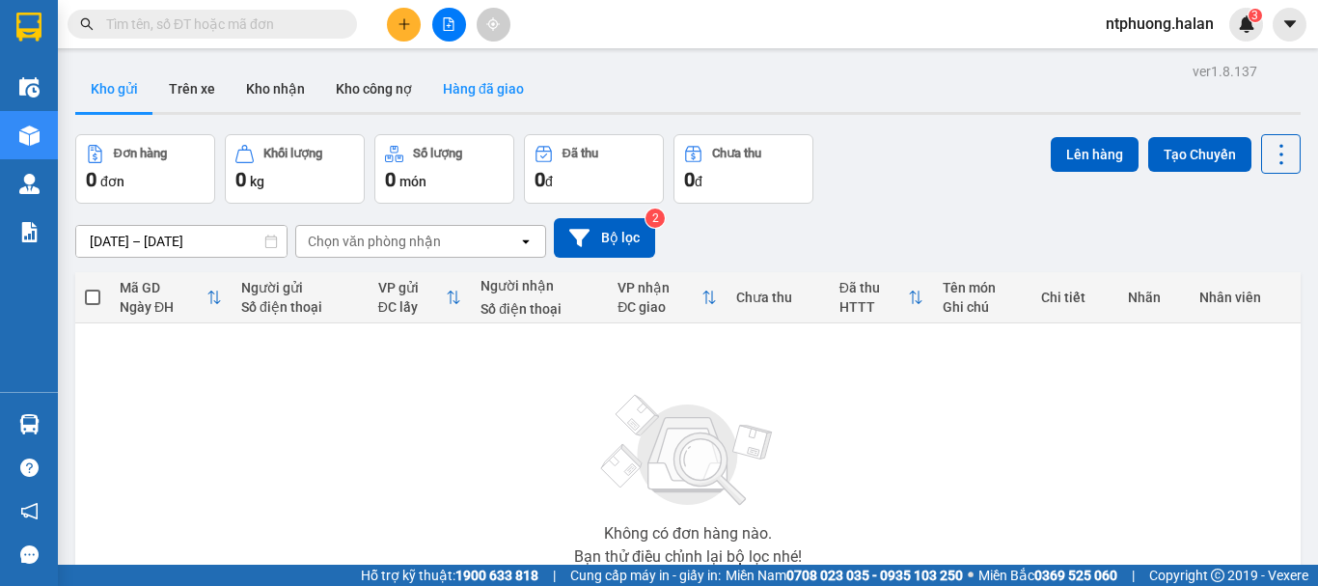
click at [480, 91] on button "Hàng đã giao" at bounding box center [483, 89] width 112 height 46
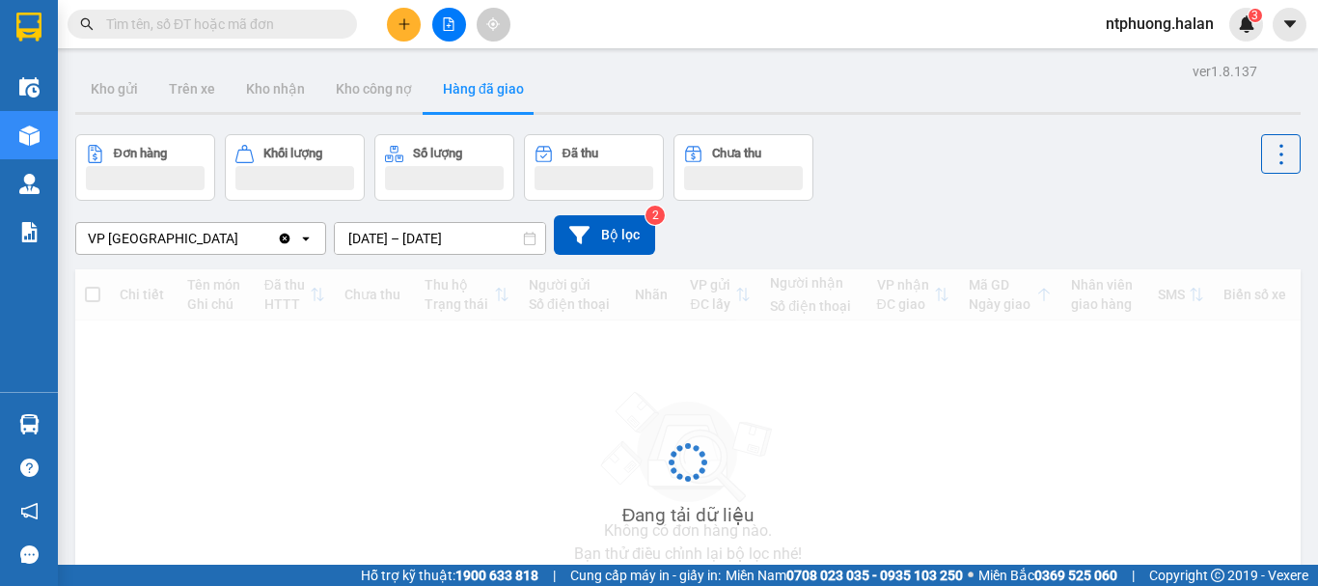
click at [460, 241] on div "ver 1.8.137 Kho gửi Trên xe Kho nhận Kho công nợ Hàng đã giao Đơn hàng Khối lượ…" at bounding box center [688, 375] width 1241 height 634
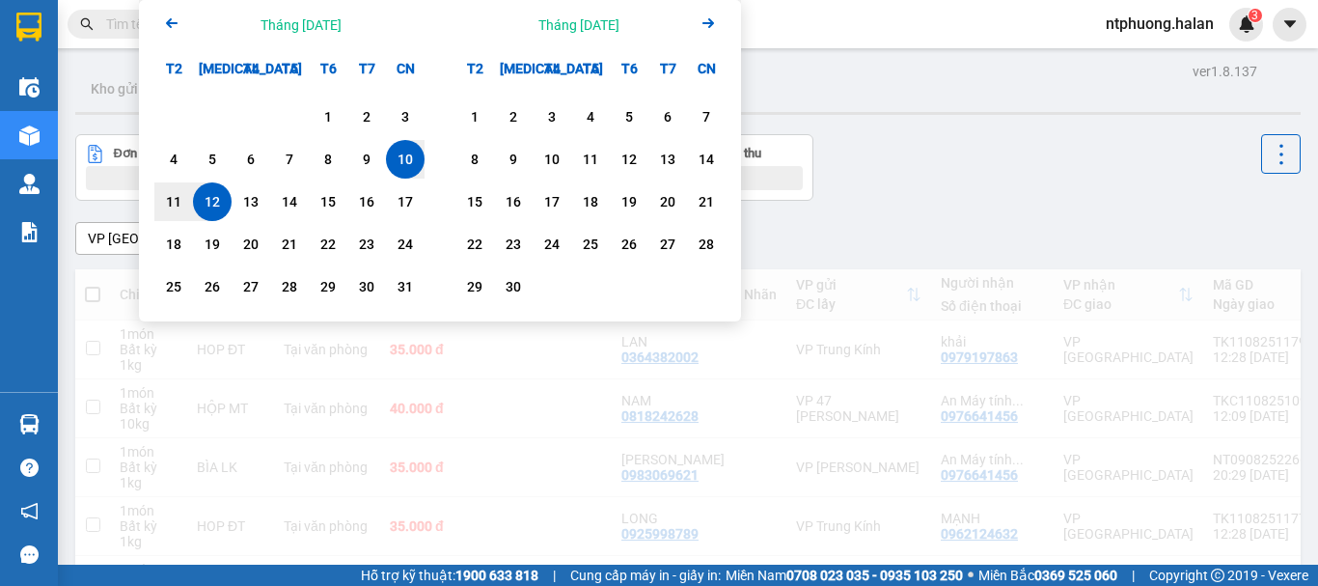
click at [214, 209] on div "12" at bounding box center [212, 201] width 27 height 23
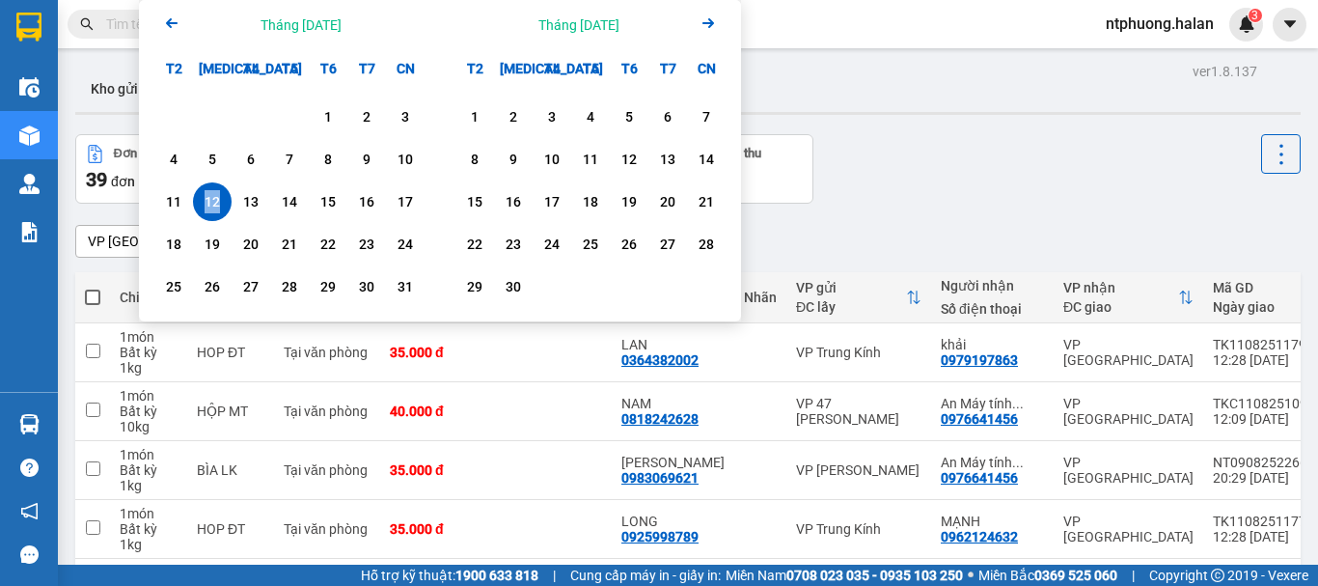
click at [214, 209] on div "12" at bounding box center [212, 201] width 27 height 23
type input "[DATE] – [DATE]"
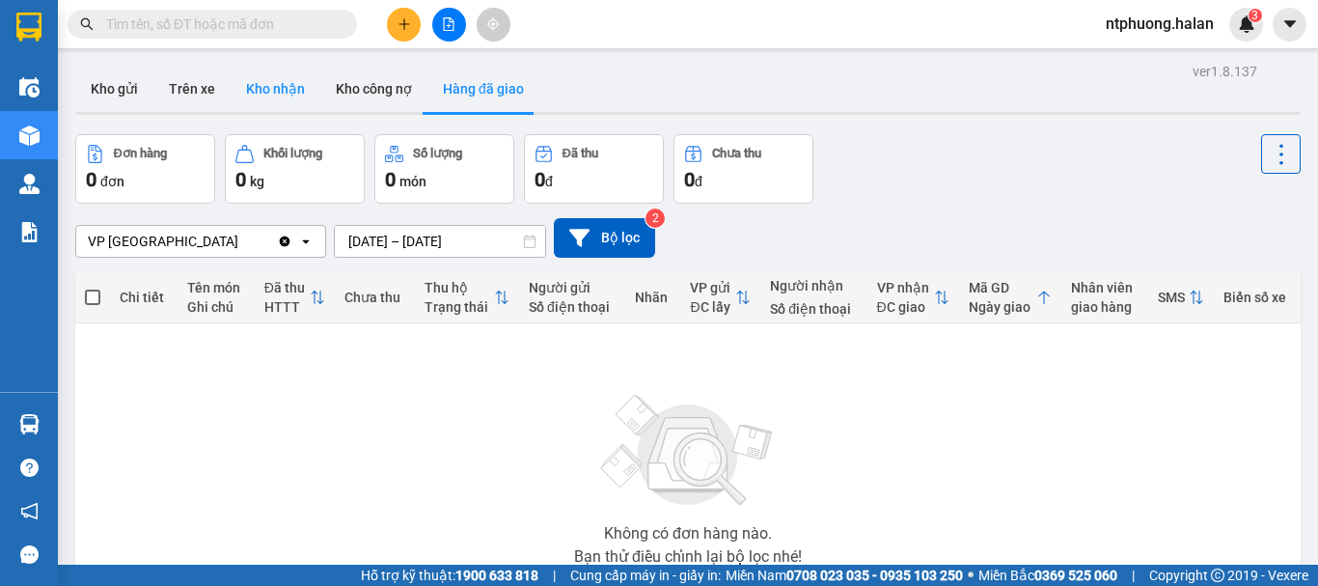
click at [270, 96] on button "Kho nhận" at bounding box center [276, 89] width 90 height 46
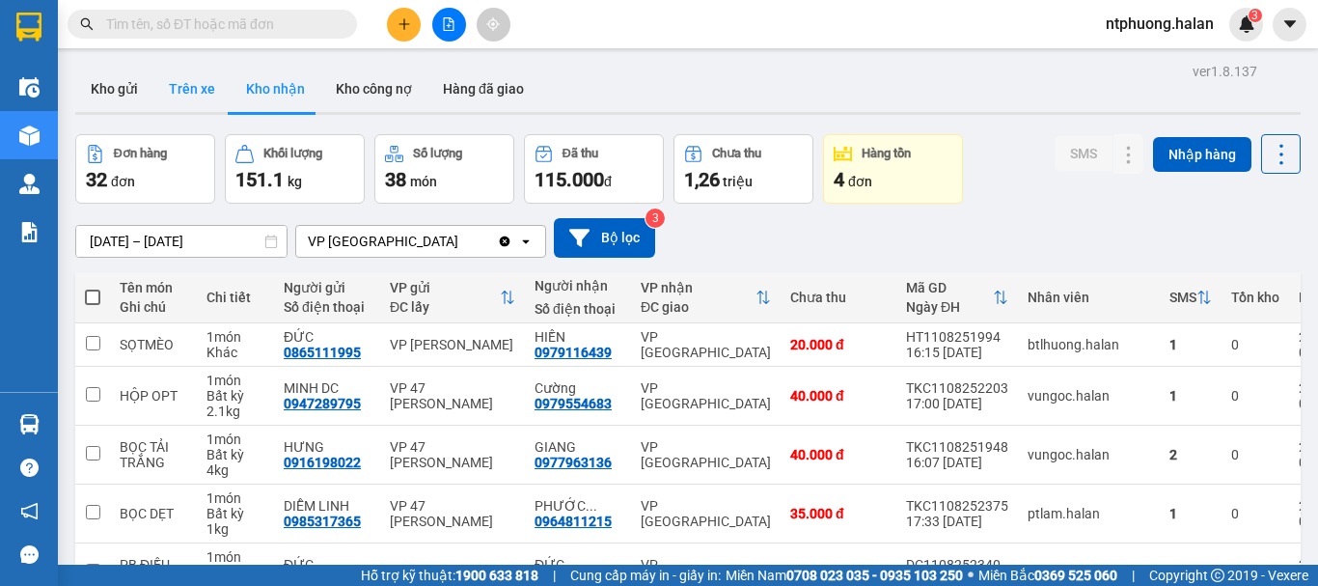
click at [185, 91] on button "Trên xe" at bounding box center [191, 89] width 77 height 46
type input "[DATE] – [DATE]"
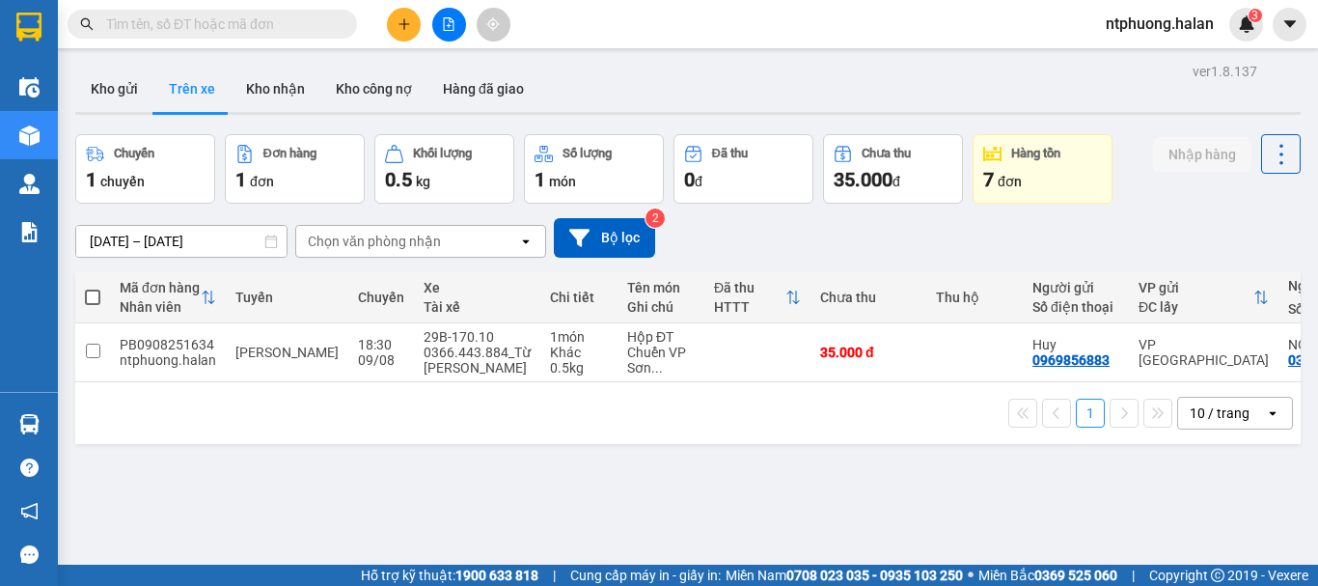
scroll to position [0, 284]
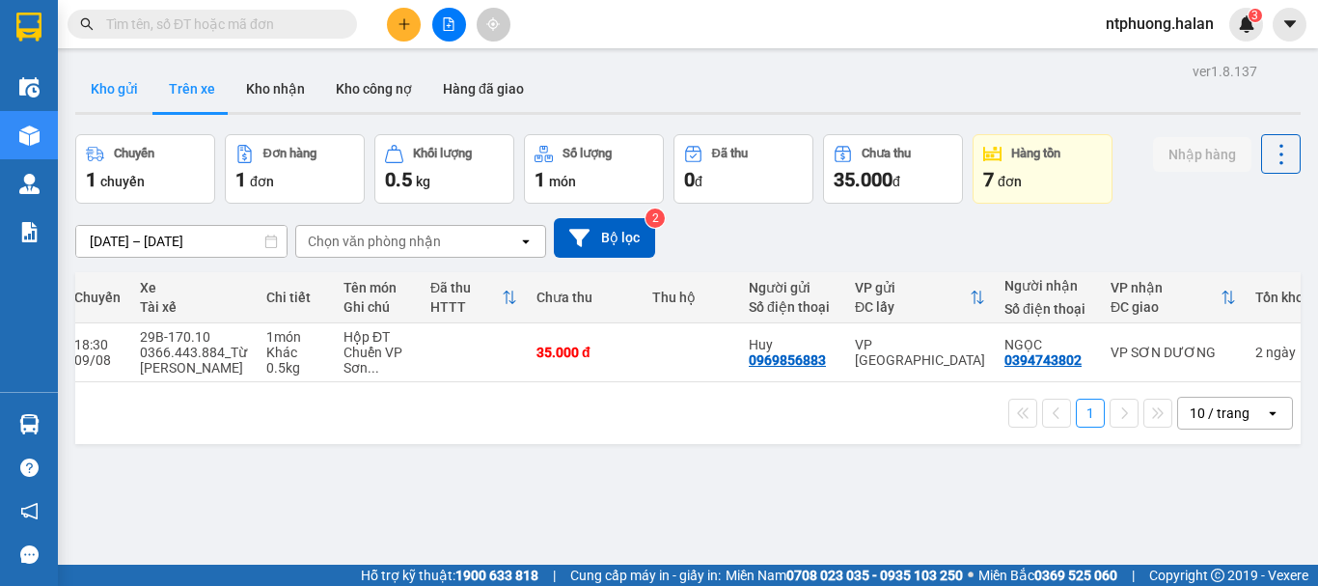
click at [117, 98] on button "Kho gửi" at bounding box center [114, 89] width 78 height 46
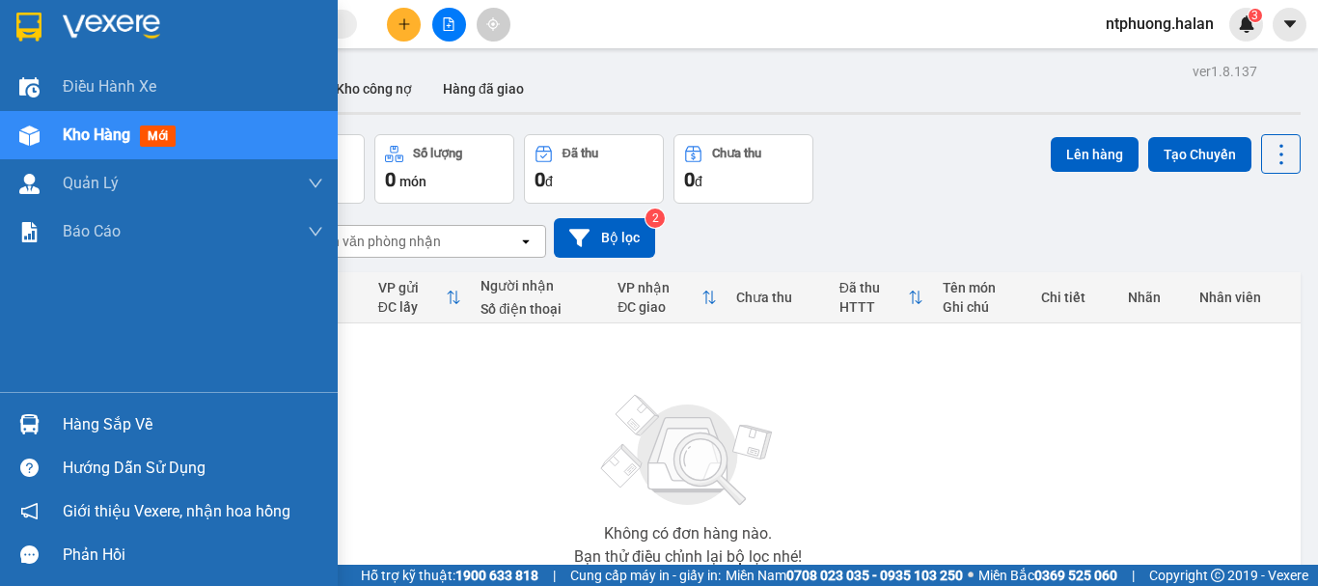
click at [71, 417] on div "Hàng sắp về" at bounding box center [193, 424] width 260 height 29
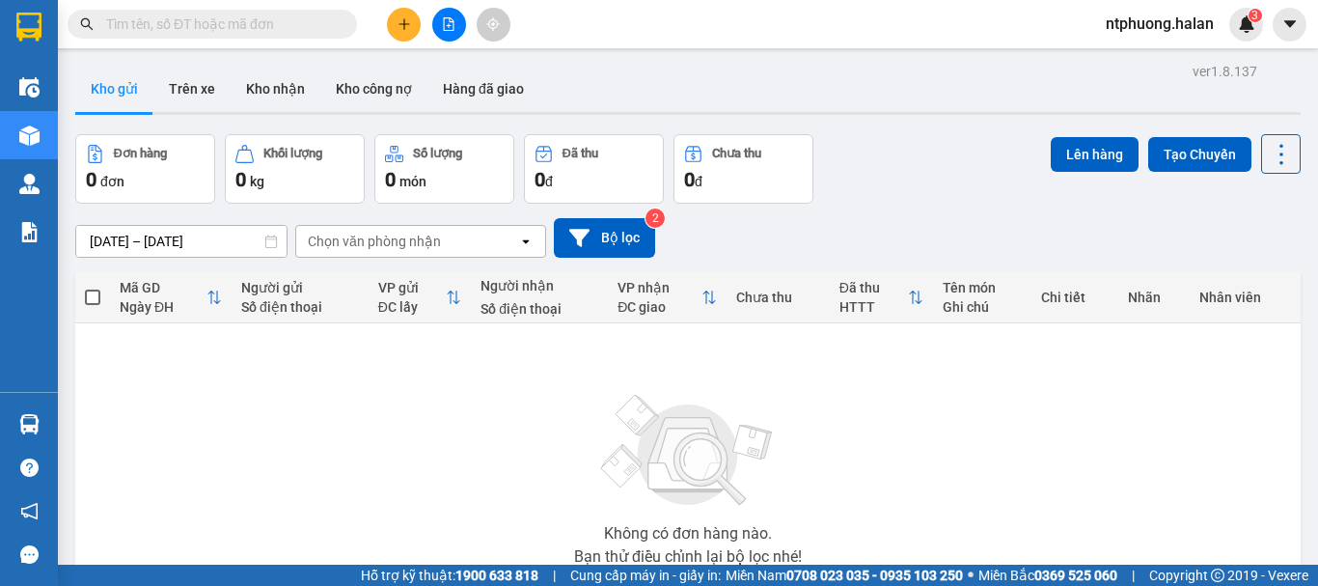
click at [941, 428] on section "Kết quả tìm kiếm ( 0 ) Bộ lọc No Data ntphuong.halan 3 Điều hành xe Kho hàng mớ…" at bounding box center [659, 293] width 1318 height 586
click at [192, 96] on button "Trên xe" at bounding box center [191, 89] width 77 height 46
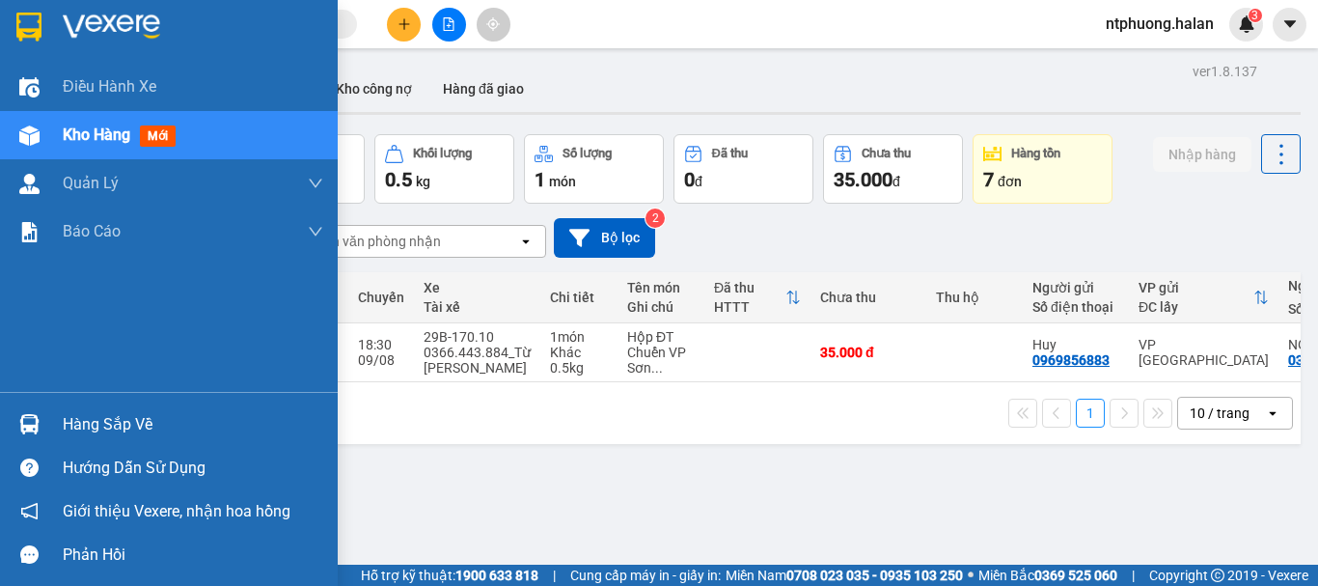
drag, startPoint x: 100, startPoint y: 433, endPoint x: 139, endPoint y: 428, distance: 38.9
click at [106, 432] on div "Hàng sắp về" at bounding box center [193, 424] width 260 height 29
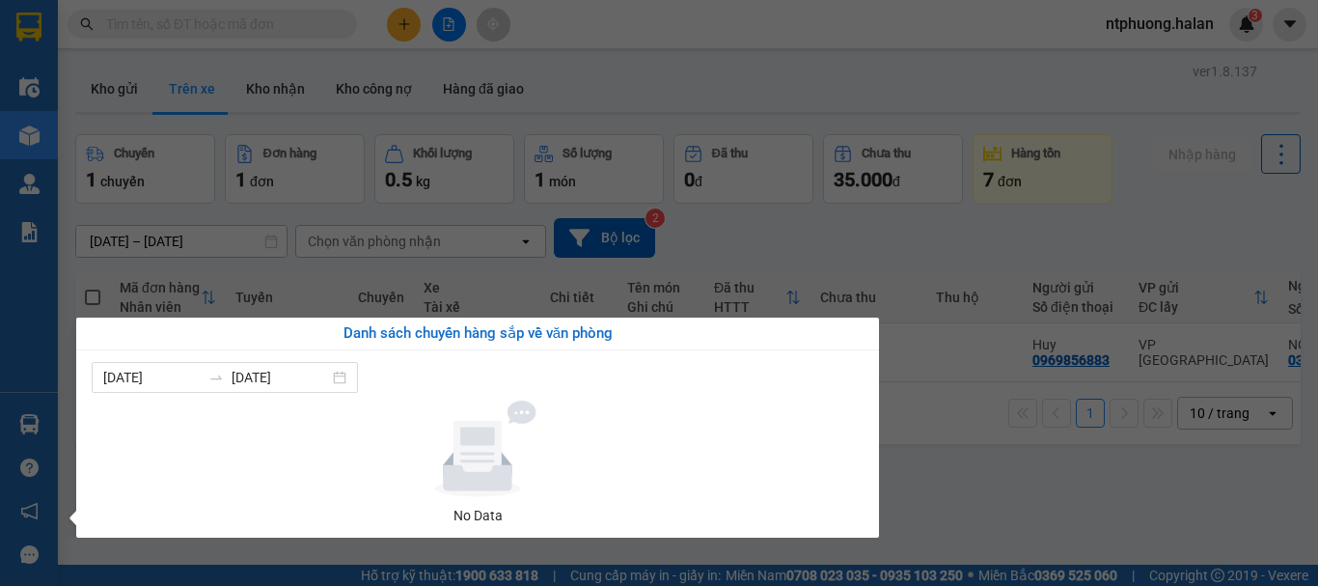
click at [1087, 483] on section "Kết quả tìm kiếm ( 0 ) Bộ lọc No Data ntphuong.halan 3 Điều hành xe Kho hàng mớ…" at bounding box center [659, 293] width 1318 height 586
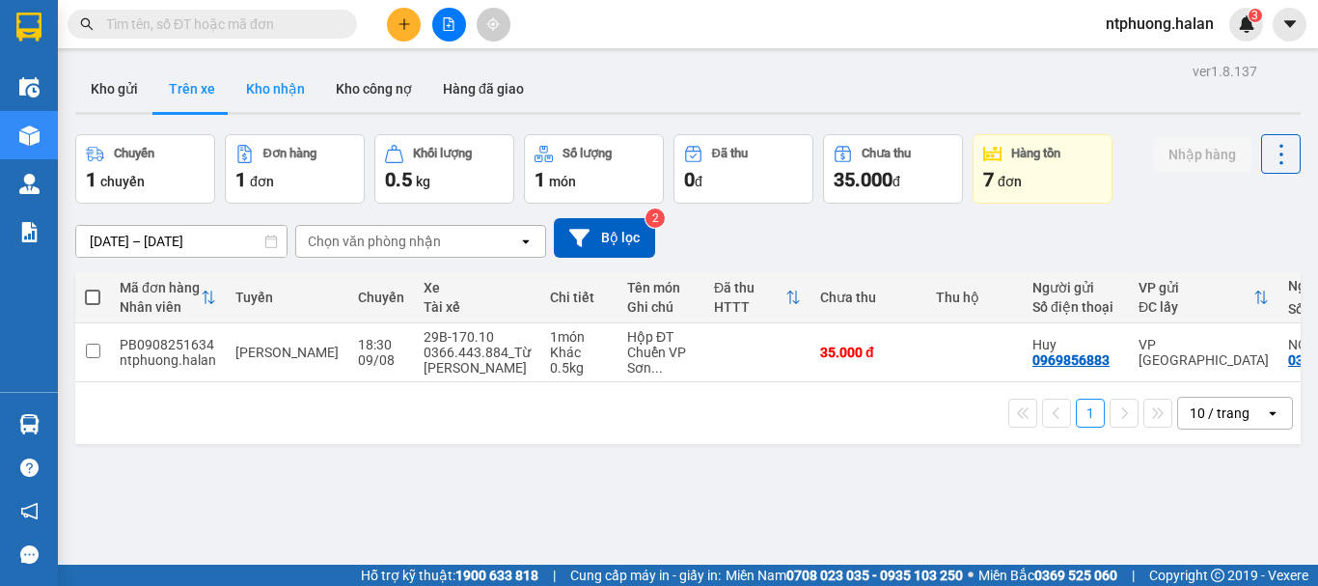
click at [300, 92] on button "Kho nhận" at bounding box center [276, 89] width 90 height 46
type input "[DATE] – [DATE]"
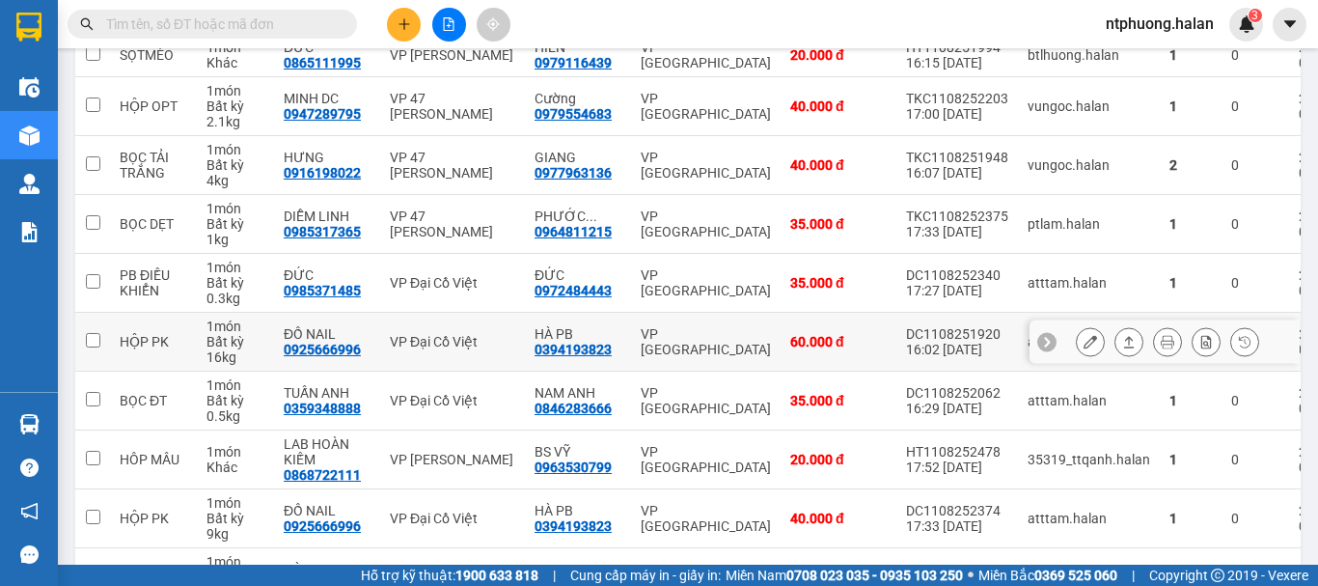
scroll to position [419, 0]
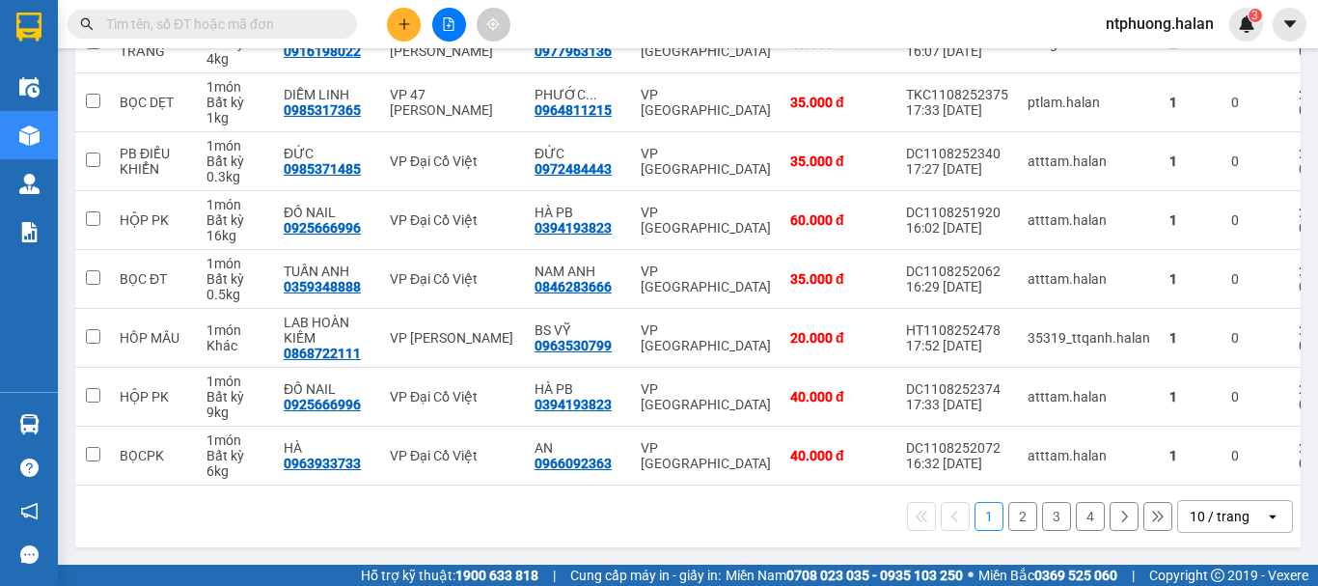
click at [1008, 516] on button "2" at bounding box center [1022, 516] width 29 height 29
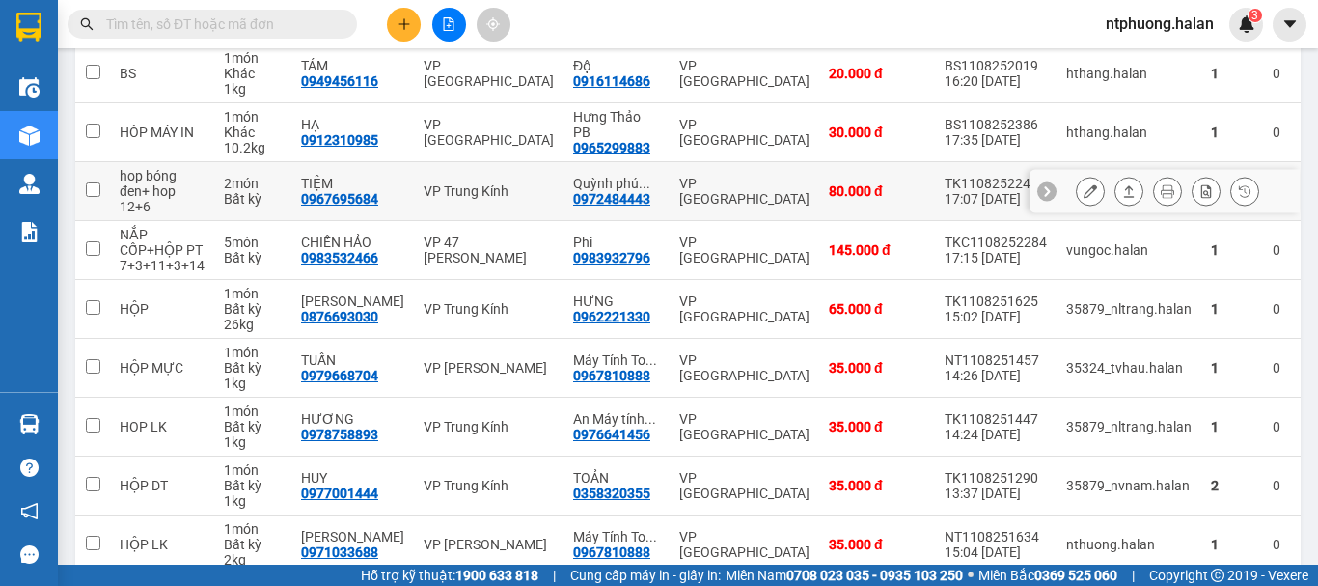
scroll to position [434, 0]
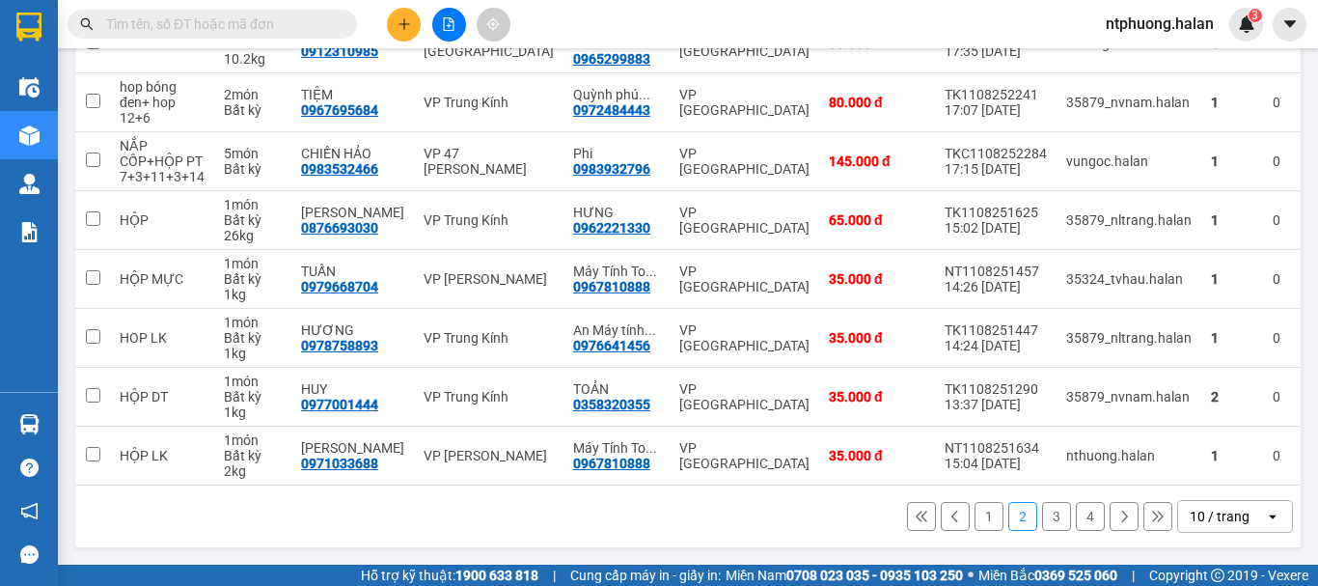
click at [1042, 515] on button "3" at bounding box center [1056, 516] width 29 height 29
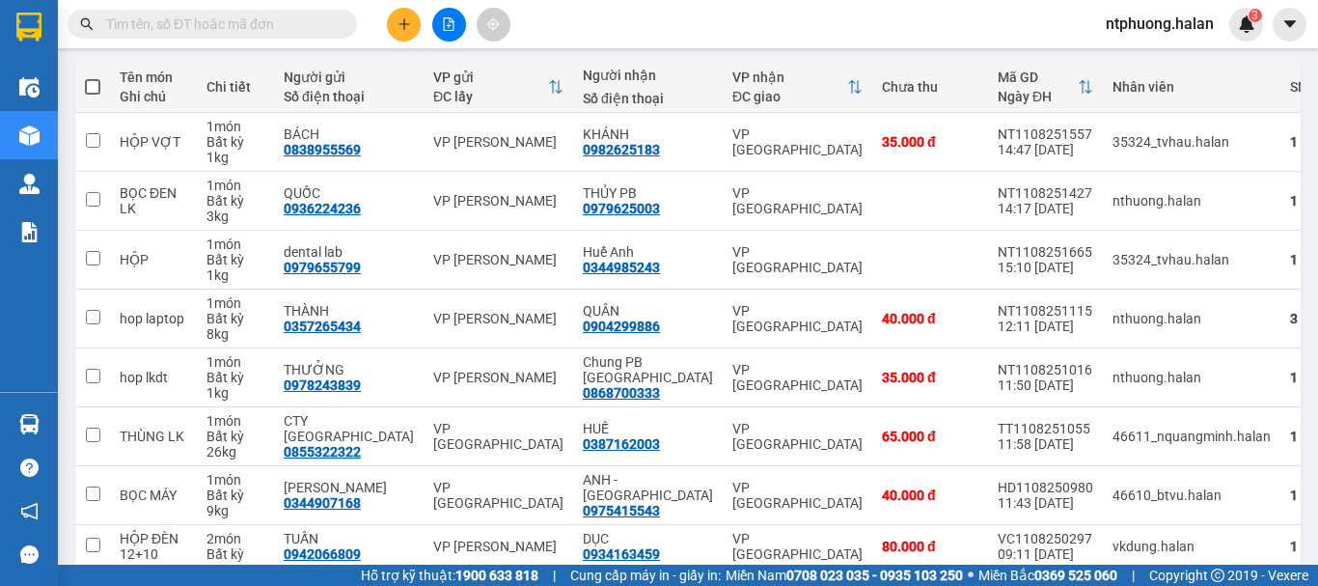
scroll to position [17, 0]
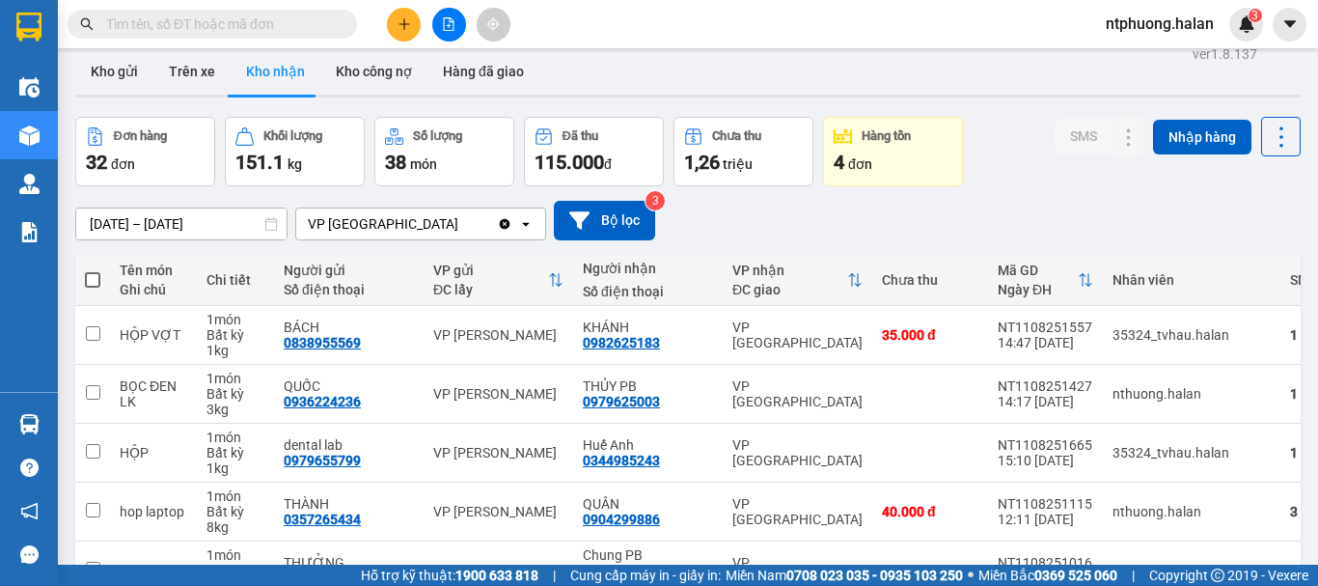
click at [193, 13] on span at bounding box center [212, 24] width 289 height 29
click at [198, 23] on input "text" at bounding box center [220, 24] width 228 height 21
type input "0"
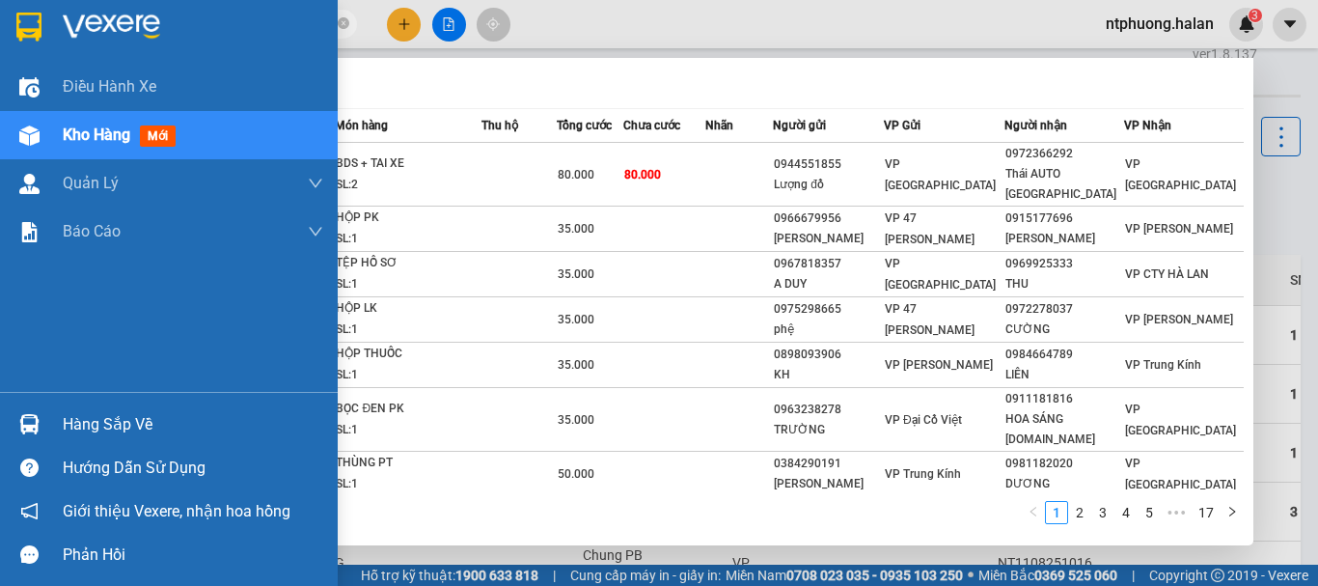
type input "252005"
click at [127, 417] on div "Hàng sắp về" at bounding box center [193, 424] width 260 height 29
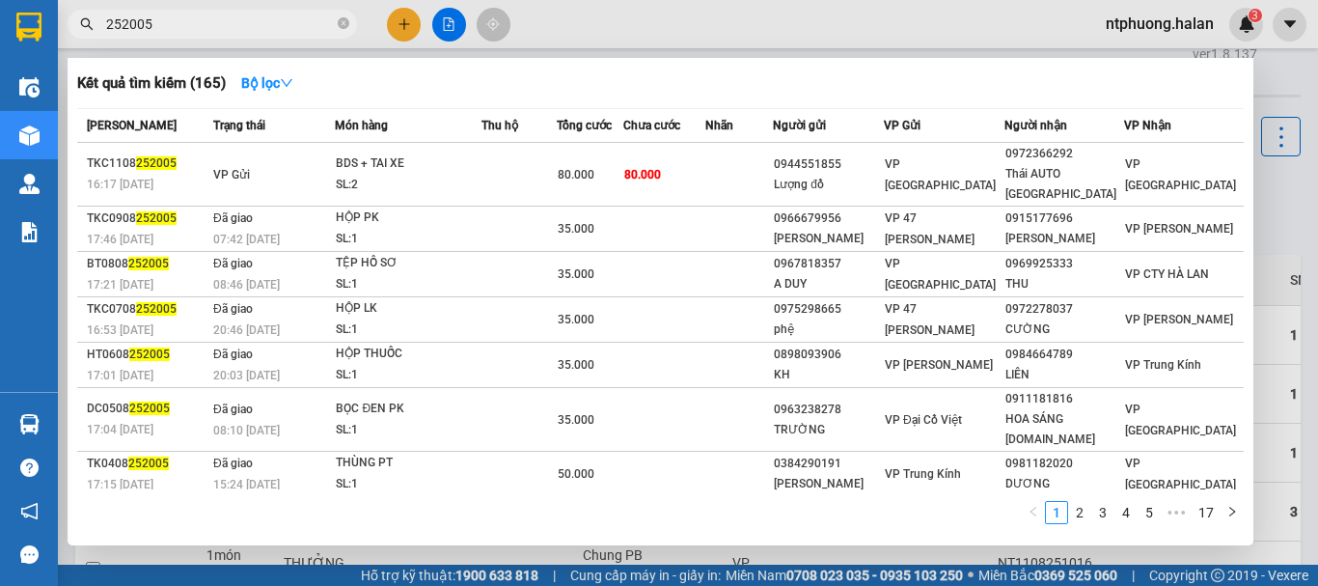
click at [770, 272] on section "Kết quả tìm kiếm ( 165 ) Bộ lọc Mã ĐH Trạng thái Món hàng Thu hộ Tổng cước Chưa…" at bounding box center [659, 293] width 1318 height 586
click at [345, 22] on icon "close-circle" at bounding box center [344, 23] width 12 height 12
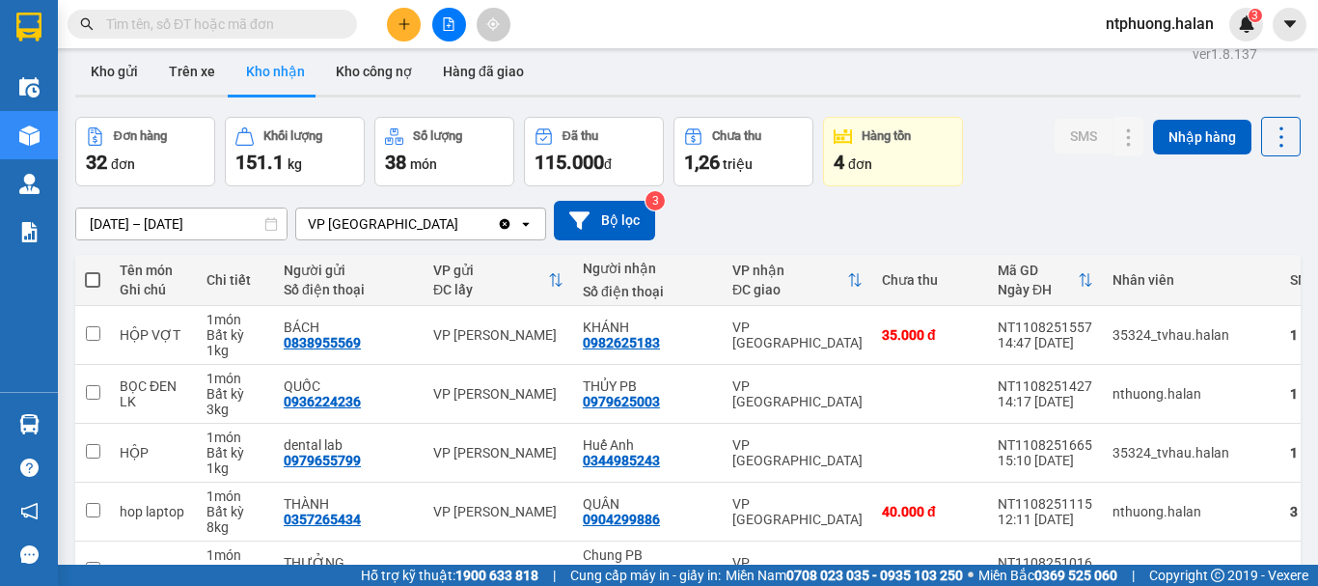
click at [275, 24] on input "text" at bounding box center [220, 24] width 228 height 21
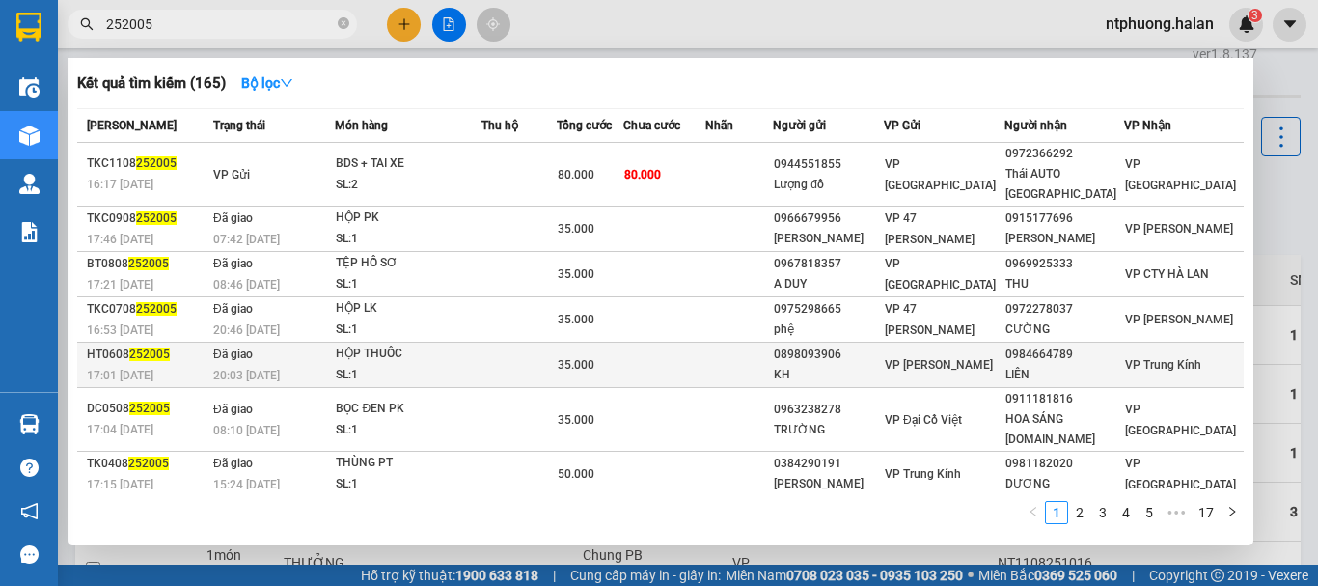
type input "252005"
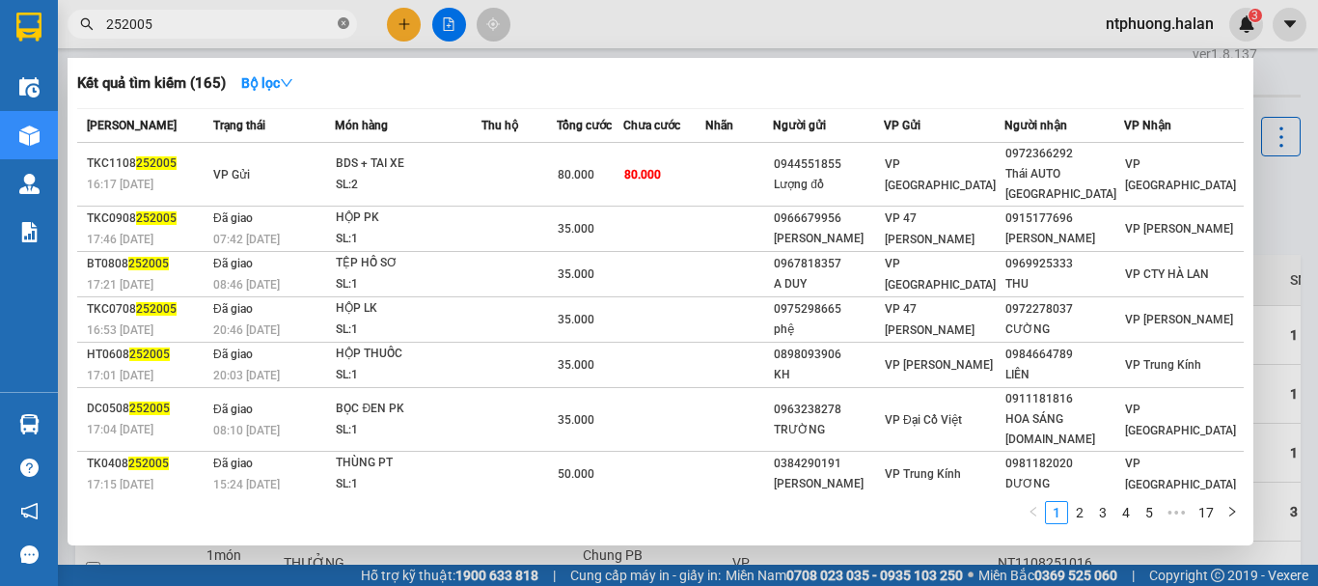
click at [343, 23] on icon "close-circle" at bounding box center [344, 23] width 12 height 12
